Goal: Transaction & Acquisition: Purchase product/service

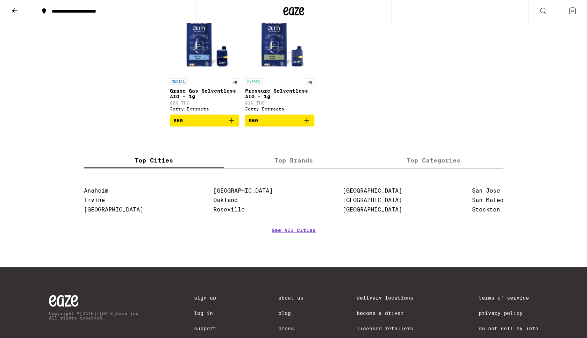
scroll to position [2020, 0]
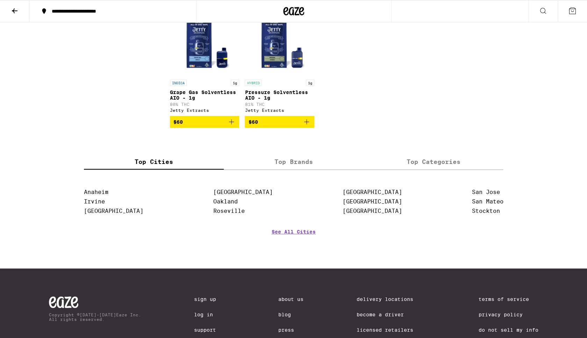
click at [288, 170] on label "Top Brands" at bounding box center [294, 162] width 140 height 15
click at [0, 0] on input "Top Brands" at bounding box center [0, 0] width 0 height 0
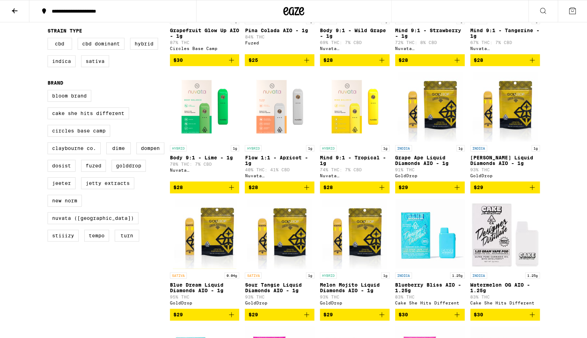
scroll to position [0, 0]
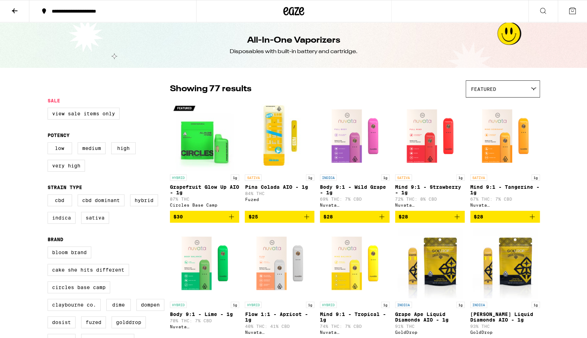
click at [538, 11] on button at bounding box center [542, 11] width 29 height 22
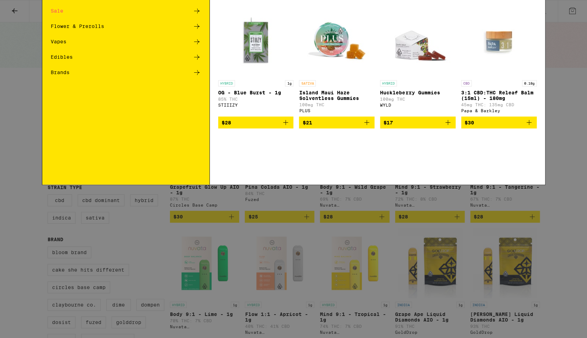
click at [251, 12] on input "Search for Products" at bounding box center [292, 11] width 461 height 6
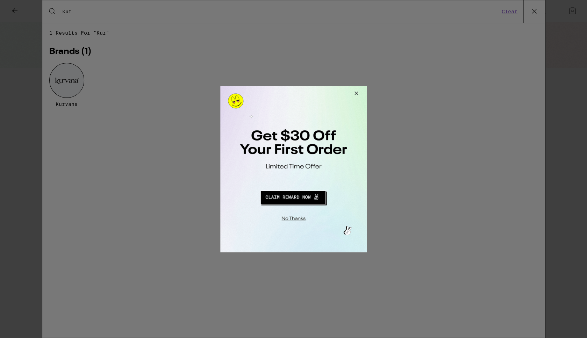
type input "kur"
click at [64, 80] on div at bounding box center [293, 169] width 587 height 338
drag, startPoint x: 72, startPoint y: 80, endPoint x: 127, endPoint y: 88, distance: 56.1
click at [72, 80] on div at bounding box center [293, 169] width 587 height 338
drag, startPoint x: 355, startPoint y: 93, endPoint x: 319, endPoint y: 87, distance: 36.5
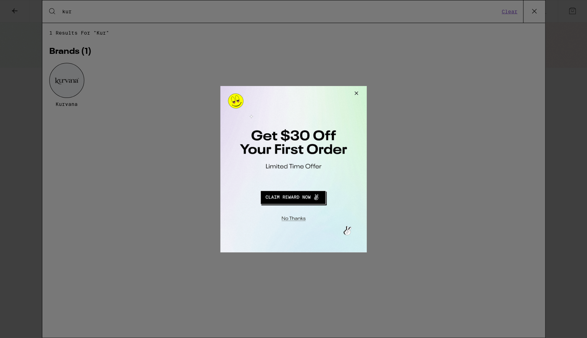
click at [354, 93] on button "Close Modal" at bounding box center [355, 94] width 19 height 17
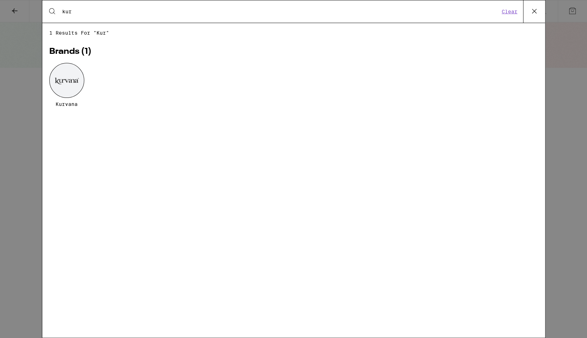
drag, startPoint x: 85, startPoint y: 88, endPoint x: 77, endPoint y: 89, distance: 7.4
click at [84, 88] on div "Kurvana" at bounding box center [293, 90] width 489 height 55
click at [77, 89] on div at bounding box center [66, 80] width 35 height 35
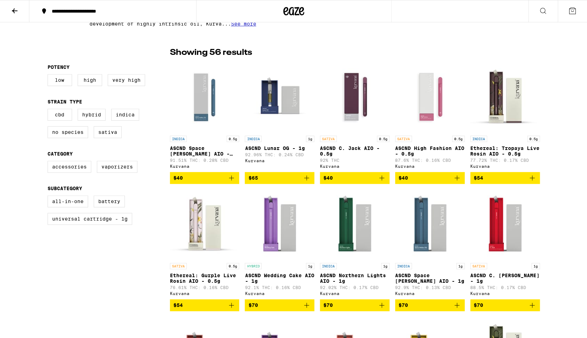
scroll to position [163, 0]
